Goal: Information Seeking & Learning: Check status

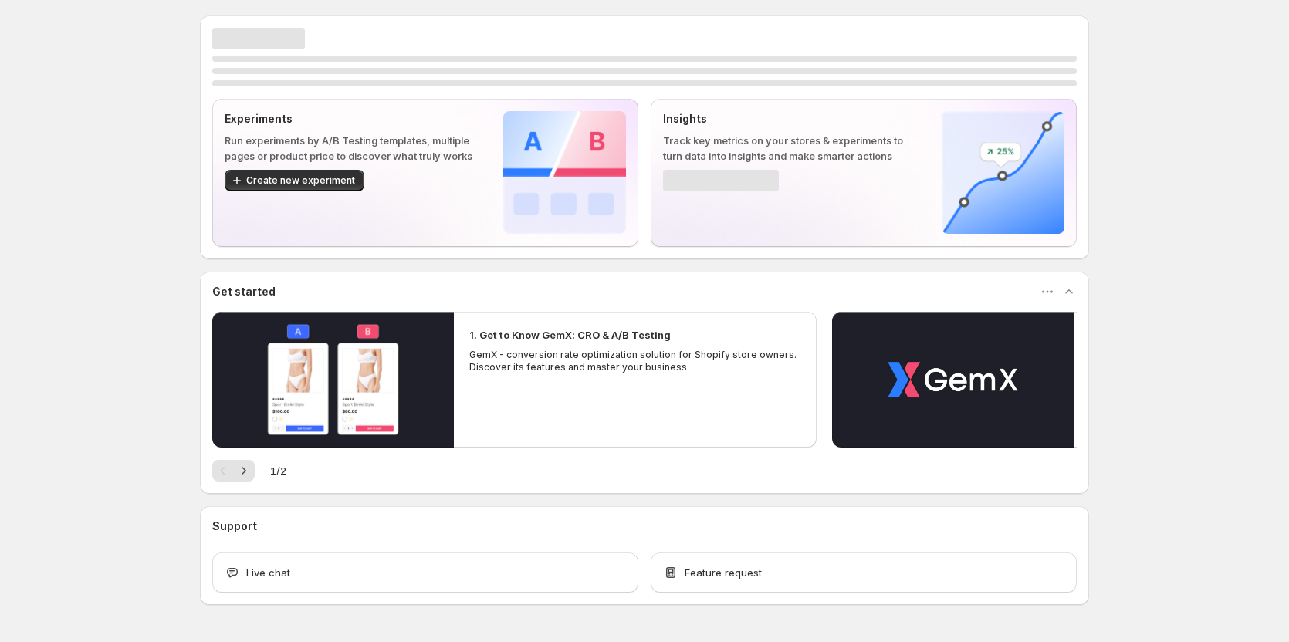
scroll to position [46, 0]
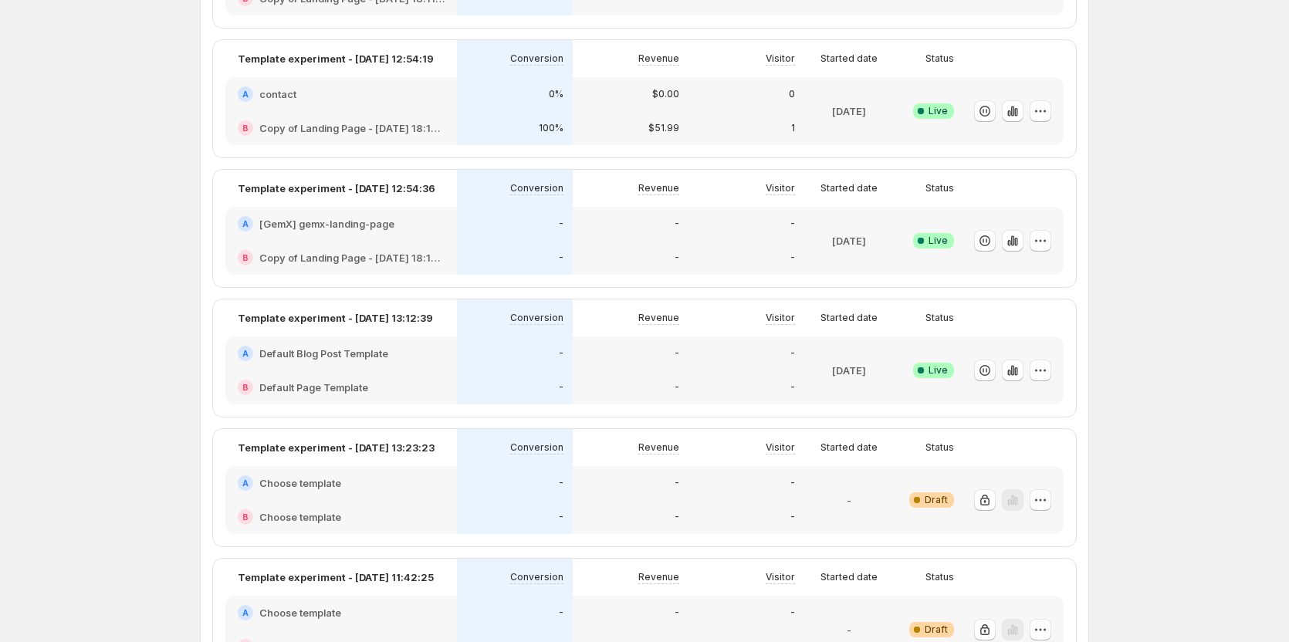
scroll to position [1003, 0]
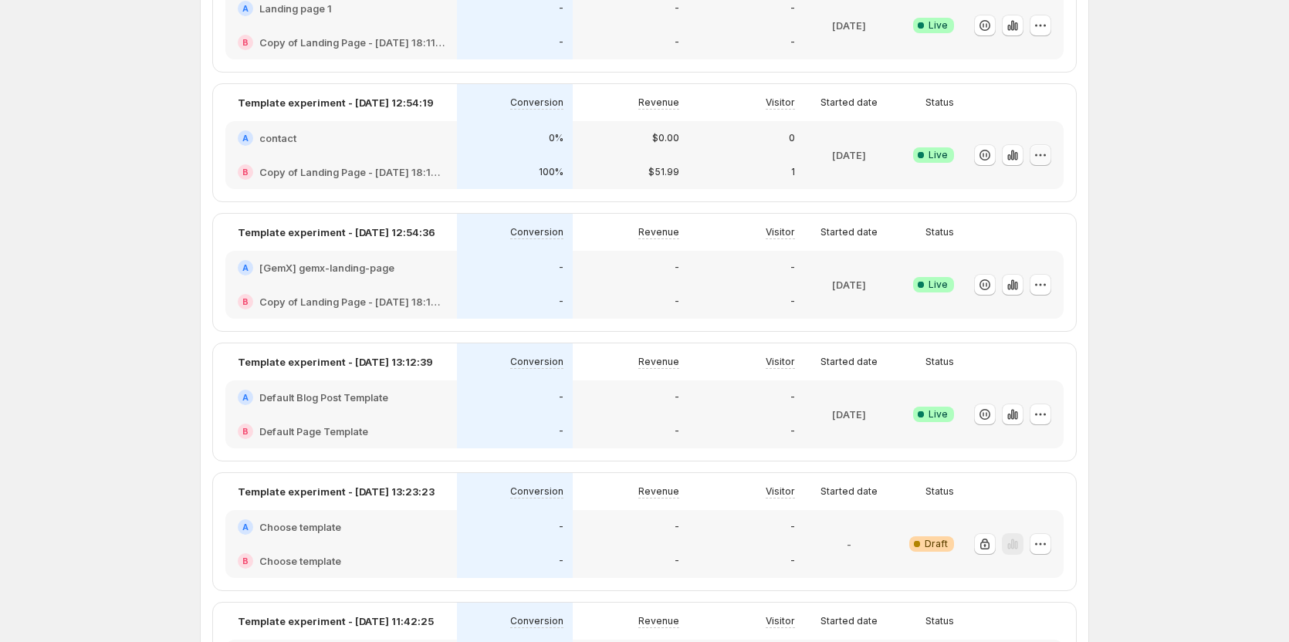
click at [1047, 155] on icon "button" at bounding box center [1040, 154] width 15 height 15
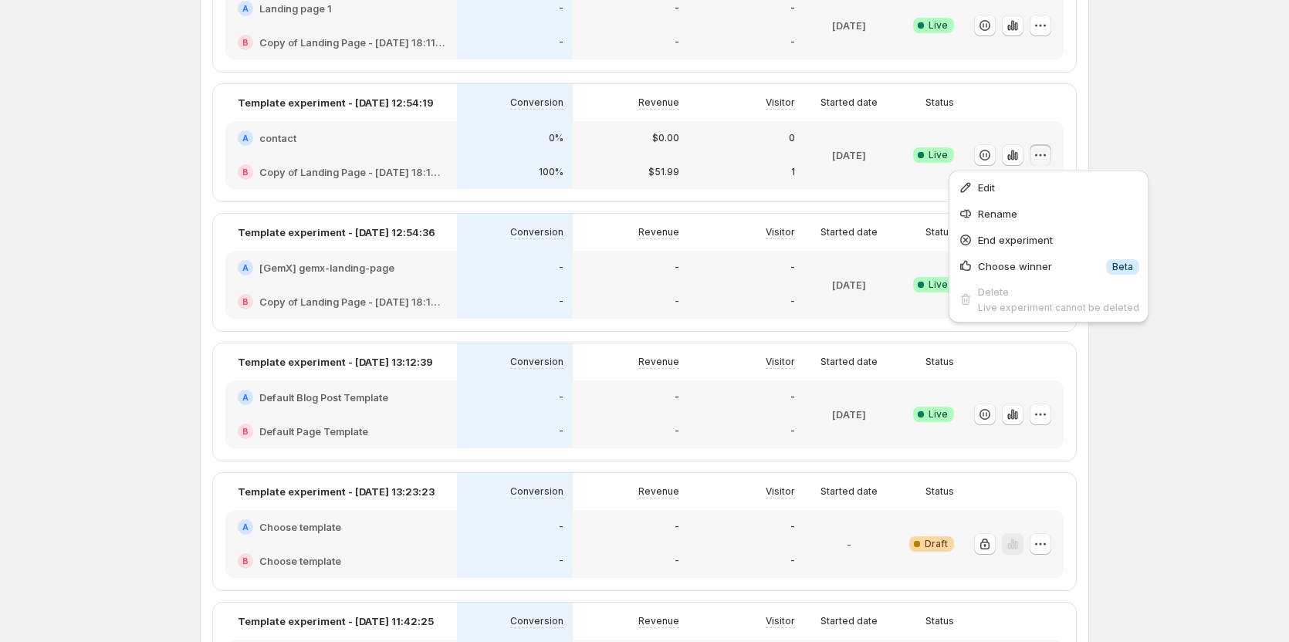
click at [1148, 138] on div "Experiments. This page is ready Experiments Create new experiment Template Mult…" at bounding box center [644, 36] width 1289 height 2079
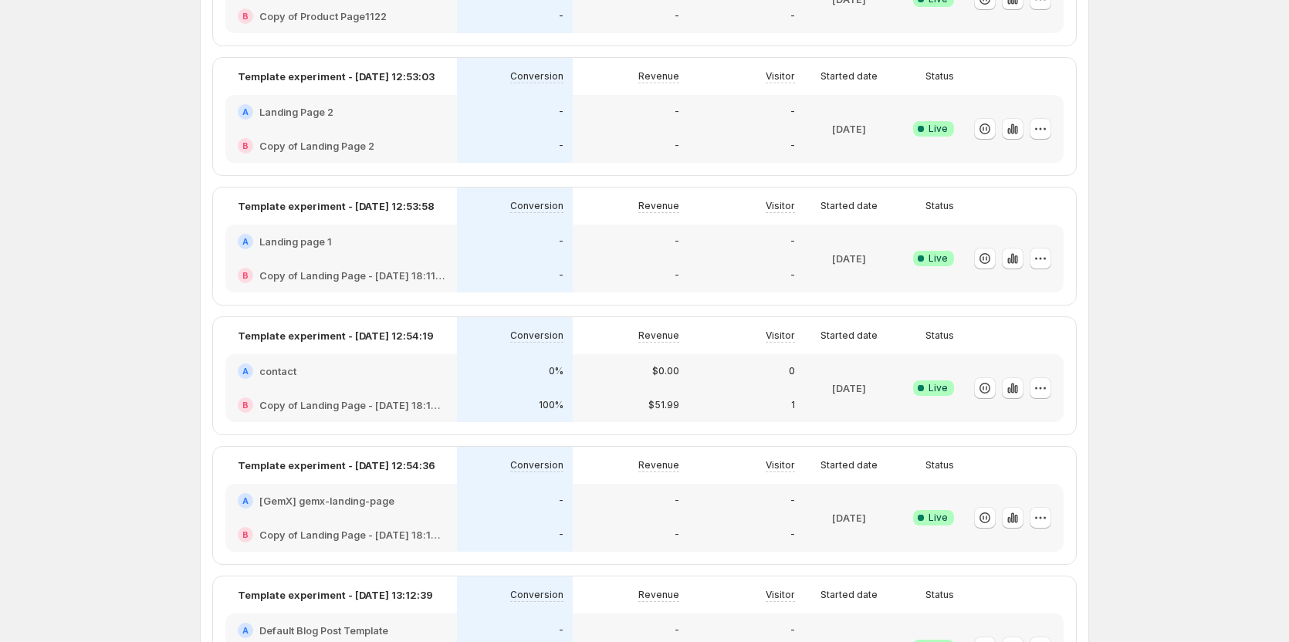
scroll to position [772, 0]
click at [1010, 391] on icon "button" at bounding box center [1012, 386] width 15 height 15
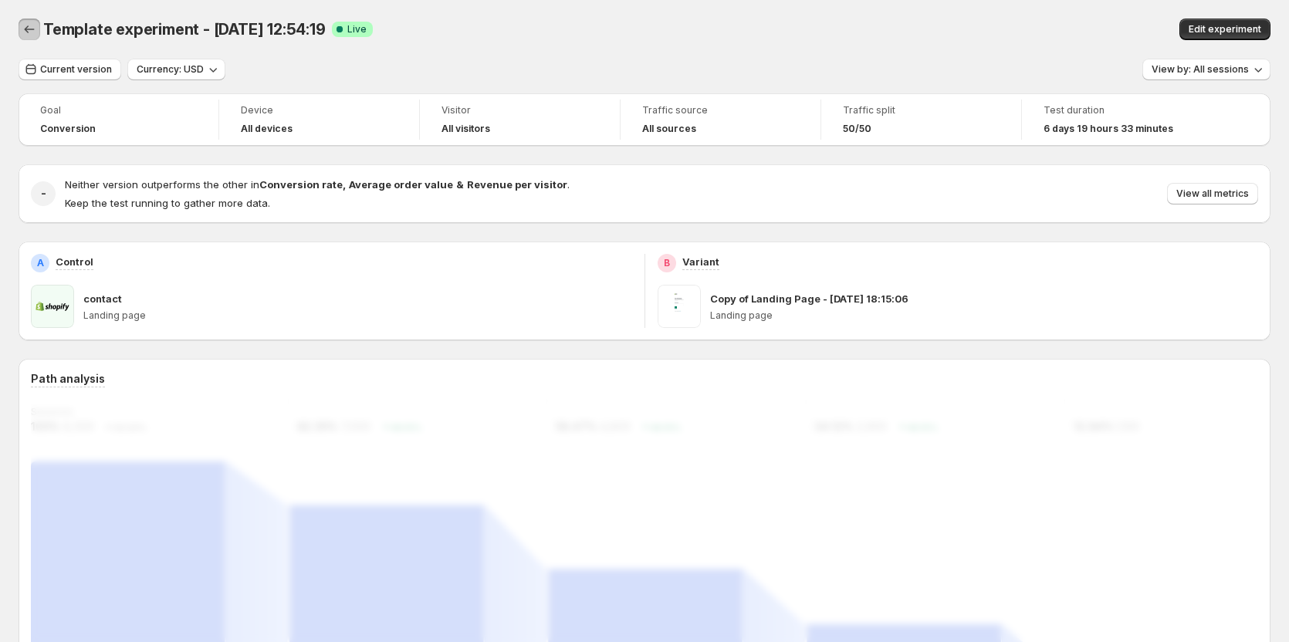
click at [36, 33] on icon "Back" at bounding box center [29, 29] width 15 height 15
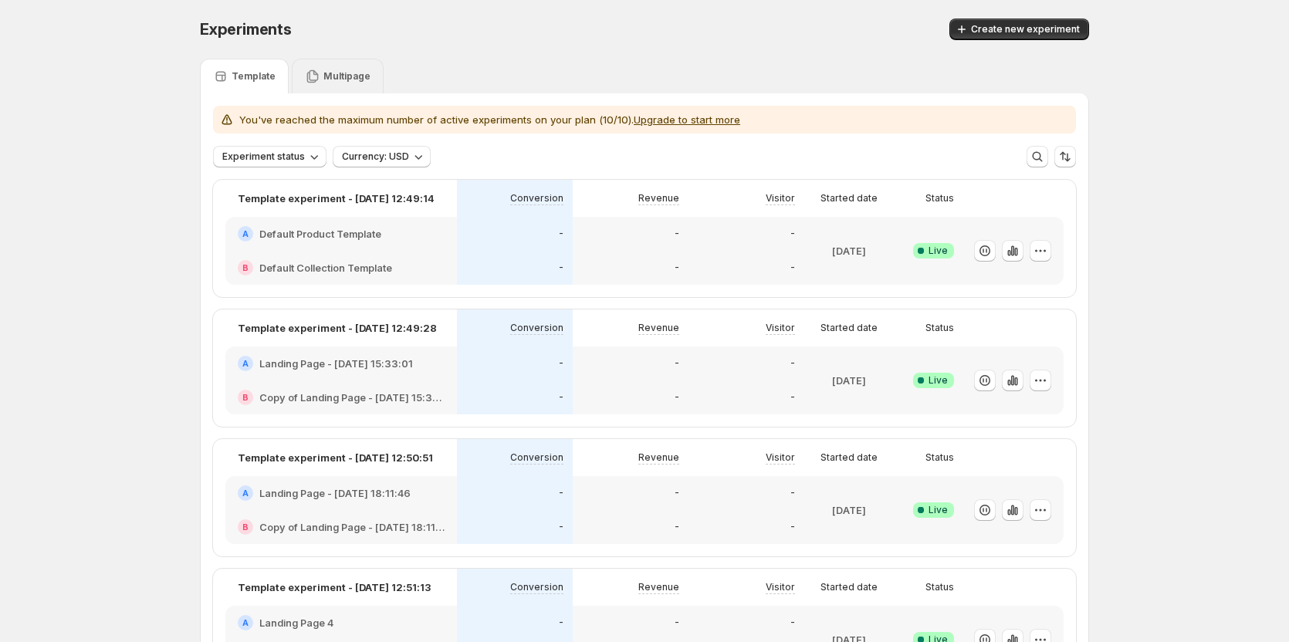
click at [333, 83] on div "Multipage" at bounding box center [338, 76] width 66 height 15
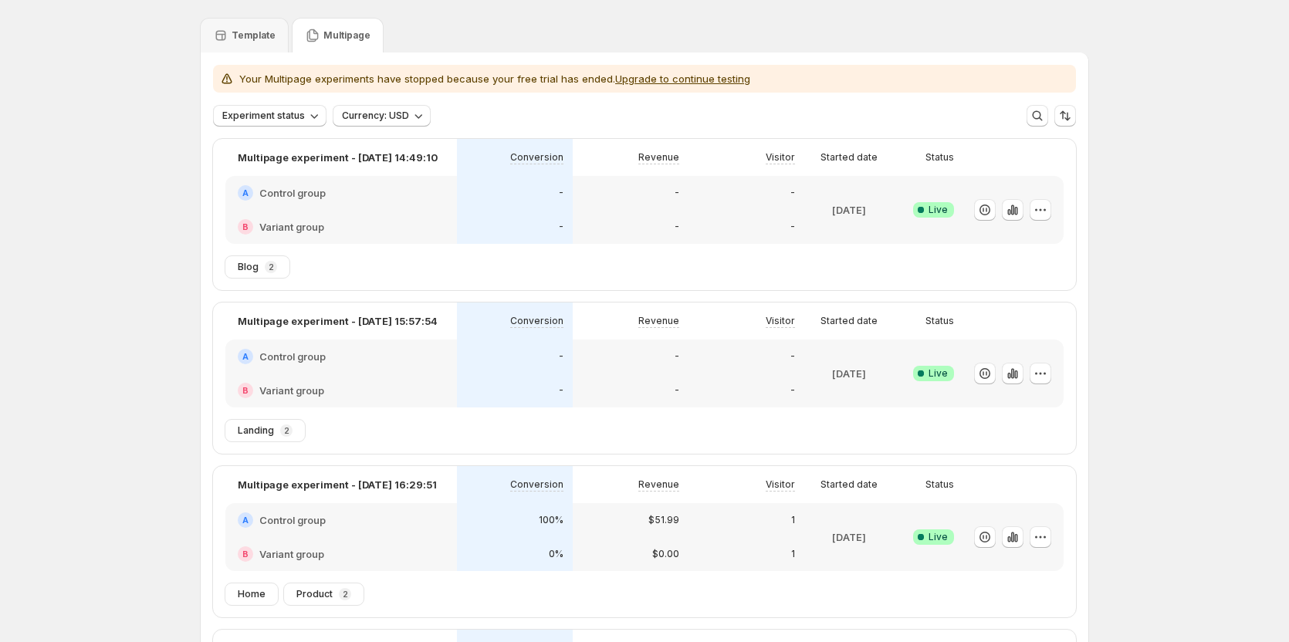
scroll to position [154, 0]
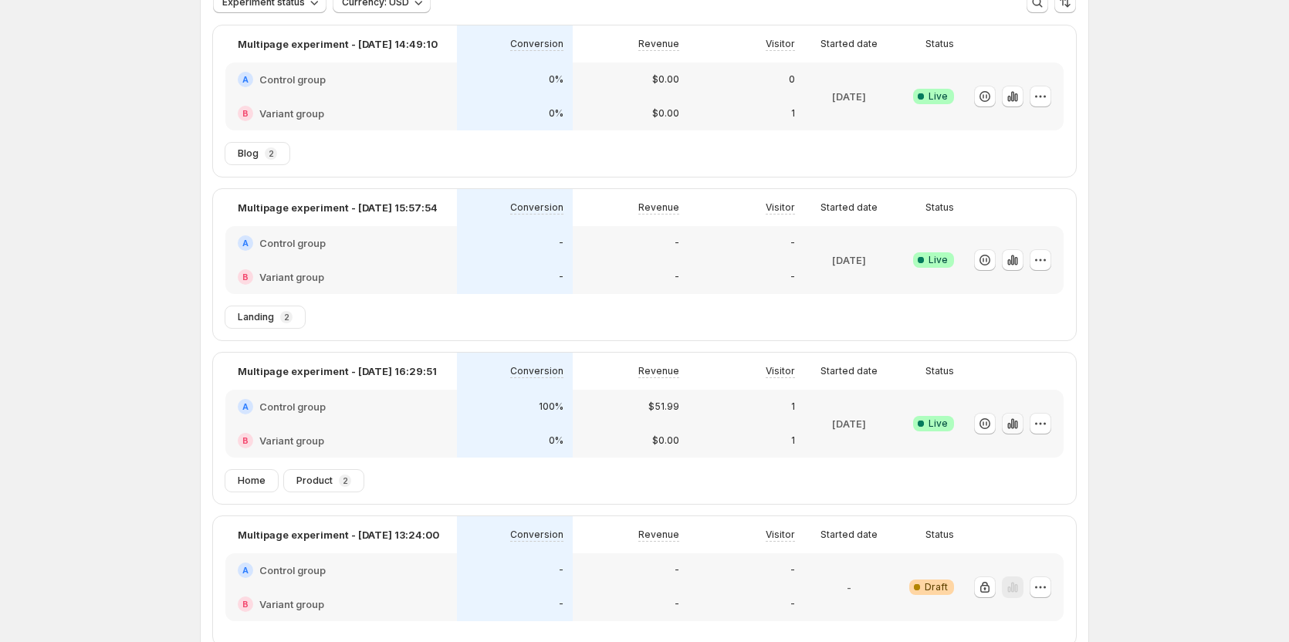
click at [1017, 425] on icon "button" at bounding box center [1015, 425] width 3 height 8
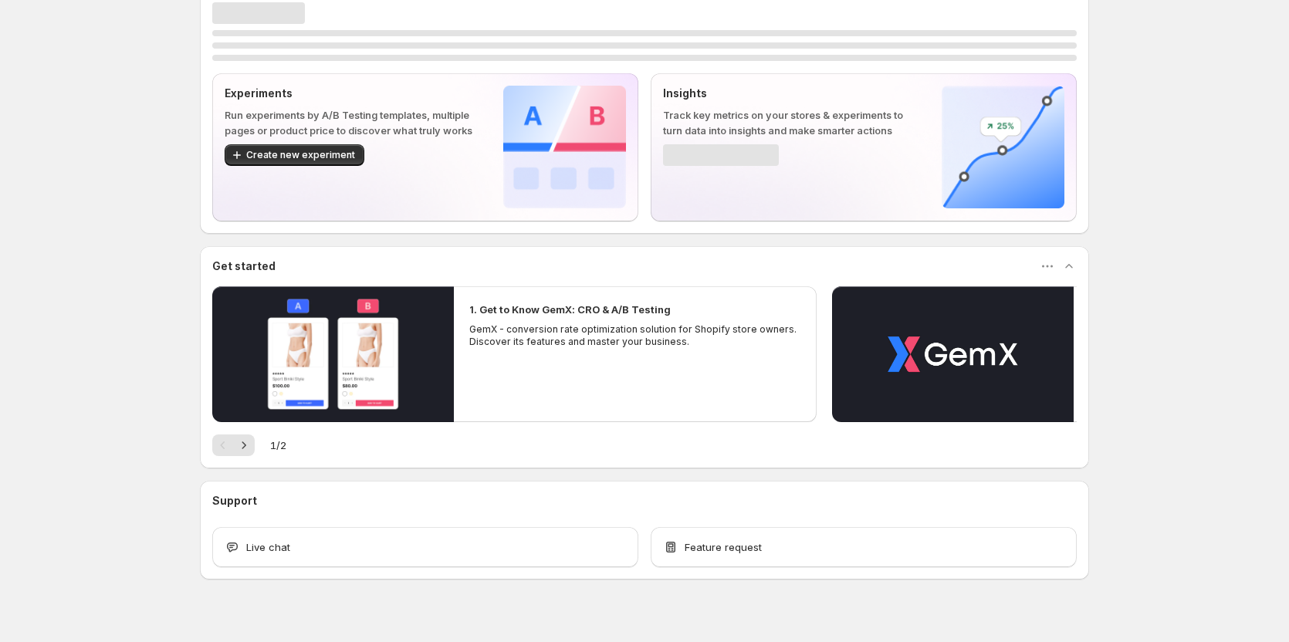
scroll to position [46, 0]
